Goal: Information Seeking & Learning: Learn about a topic

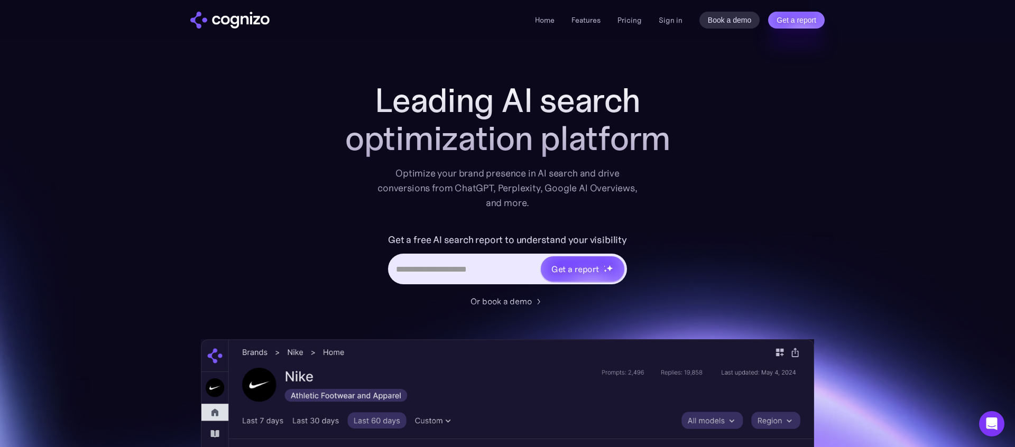
click at [445, 272] on input "Hero URL Input Form" at bounding box center [465, 269] width 150 height 20
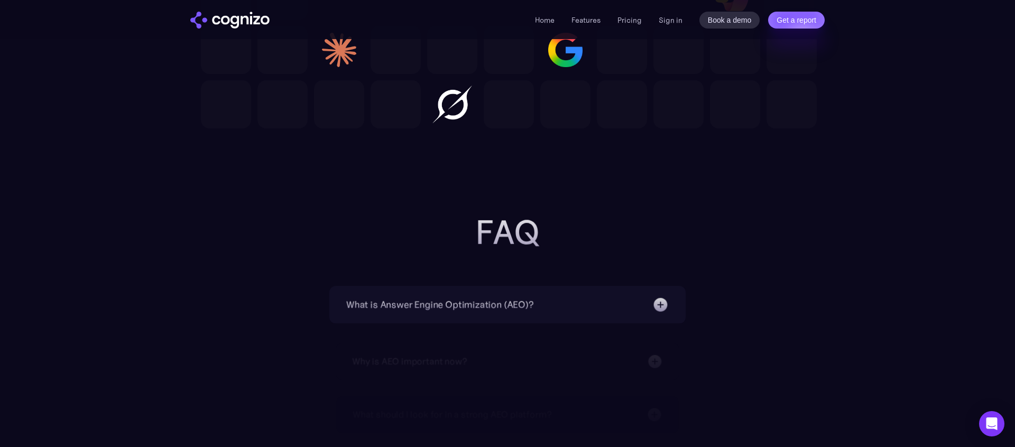
scroll to position [3573, 0]
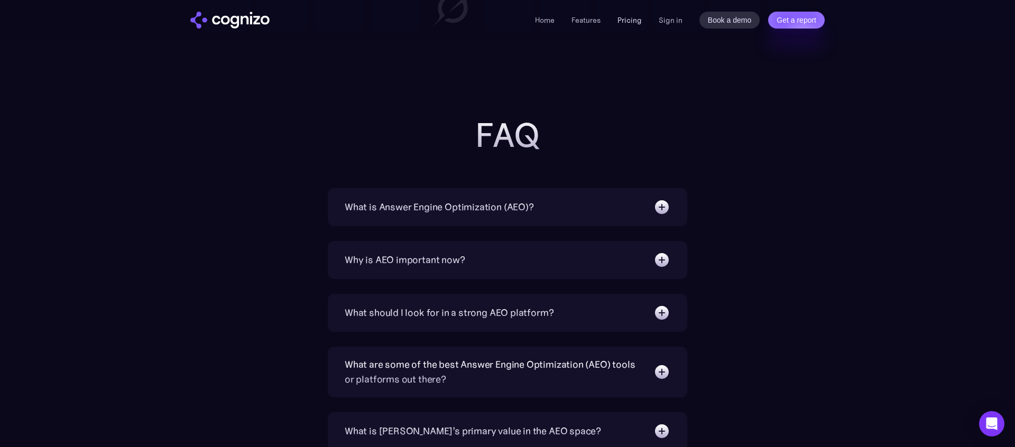
click at [632, 22] on link "Pricing" at bounding box center [630, 20] width 24 height 10
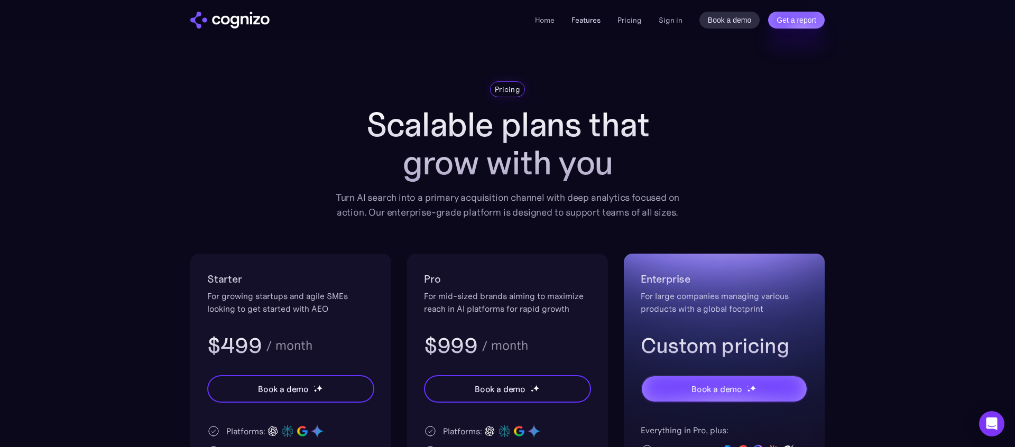
click at [575, 20] on link "Features" at bounding box center [586, 20] width 29 height 10
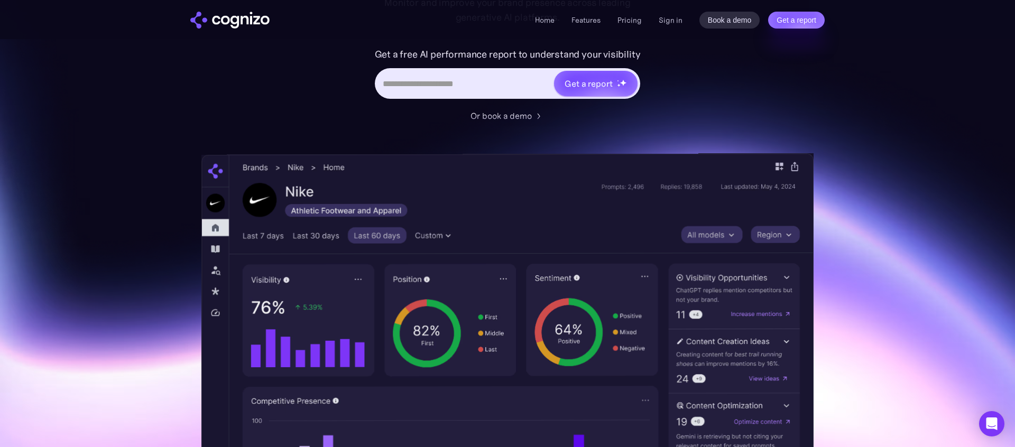
scroll to position [167, 0]
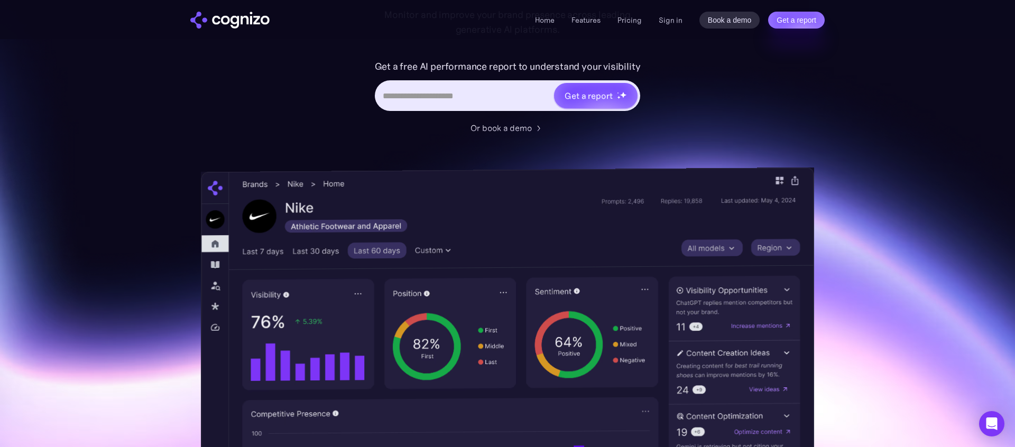
click at [463, 229] on img at bounding box center [507, 388] width 613 height 440
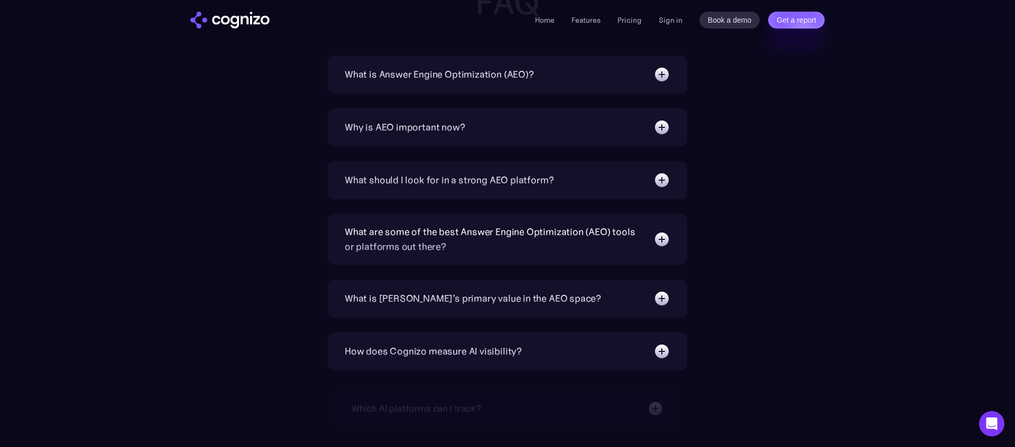
scroll to position [3666, 0]
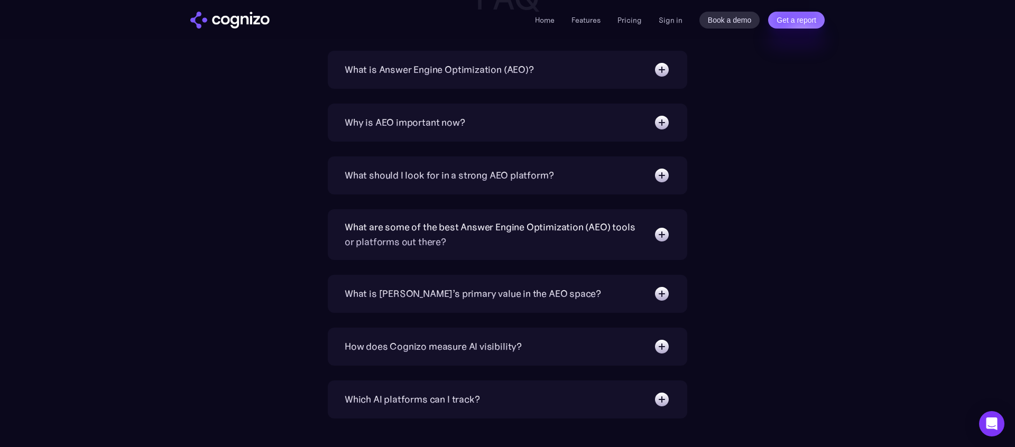
click at [417, 300] on div "What is [PERSON_NAME]’s primary value in the AEO space?" at bounding box center [473, 294] width 256 height 15
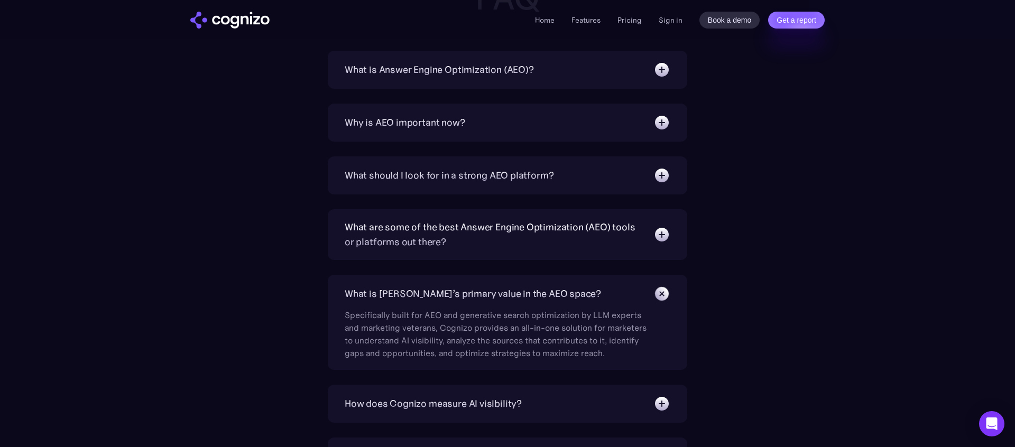
click at [415, 295] on div "What is [PERSON_NAME]’s primary value in the AEO space?" at bounding box center [473, 294] width 256 height 15
